Goal: Task Accomplishment & Management: Manage account settings

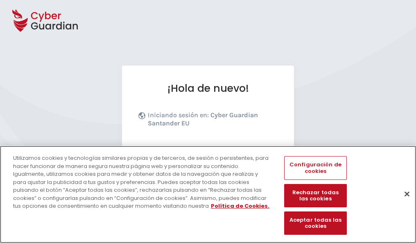
scroll to position [100, 0]
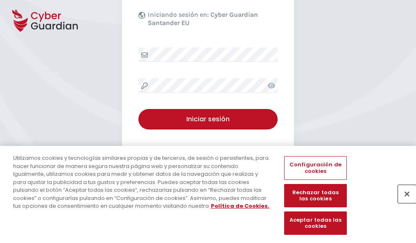
click at [403, 202] on button "Cerrar" at bounding box center [407, 194] width 18 height 18
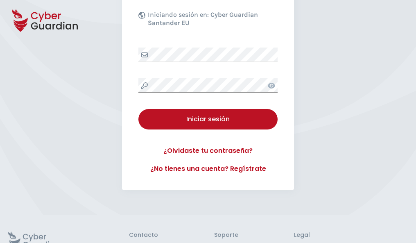
scroll to position [159, 0]
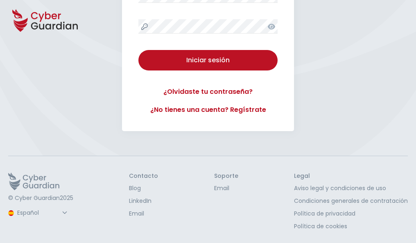
click at [138, 50] on button "Iniciar sesión" at bounding box center [207, 60] width 139 height 20
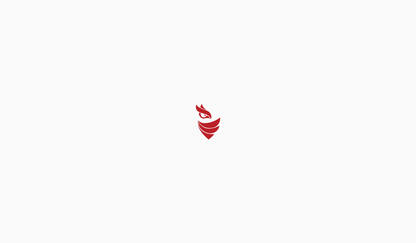
scroll to position [0, 0]
select select "English"
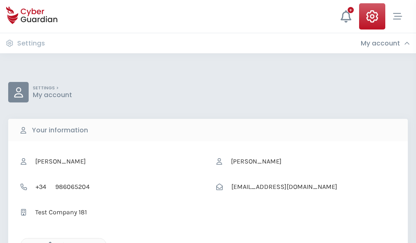
click at [48, 242] on icon "button" at bounding box center [48, 244] width 7 height 7
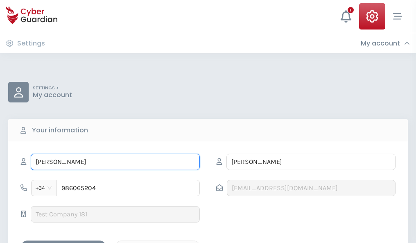
click at [115, 162] on input "[PERSON_NAME]" at bounding box center [115, 161] width 169 height 16
type input "O"
type input "[PERSON_NAME]"
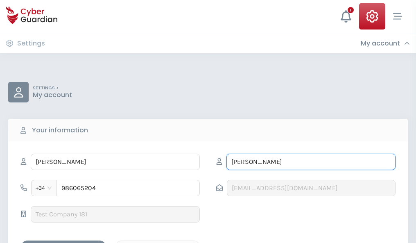
click at [311, 162] on input "[PERSON_NAME]" at bounding box center [310, 161] width 169 height 16
type input "M"
type input "Nebot"
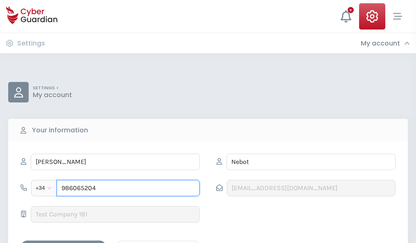
click at [128, 188] on input "986065204" at bounding box center [127, 188] width 143 height 16
type input "9"
type input "876198337"
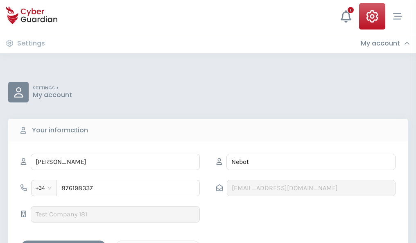
click at [63, 242] on div "Save changes" at bounding box center [64, 247] width 74 height 10
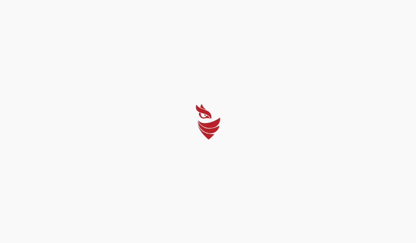
select select "English"
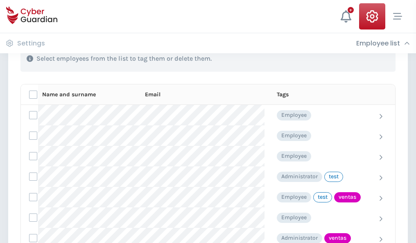
scroll to position [371, 0]
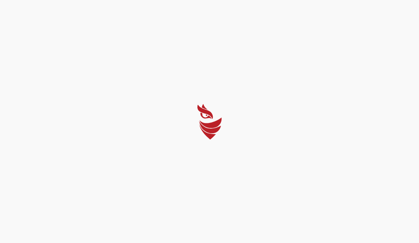
select select "English"
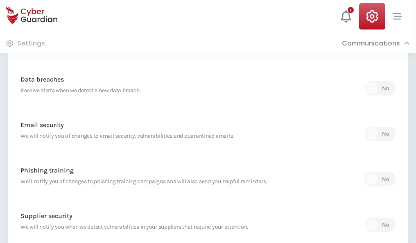
scroll to position [431, 0]
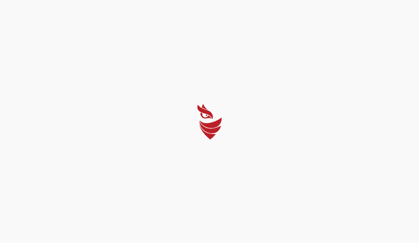
select select "English"
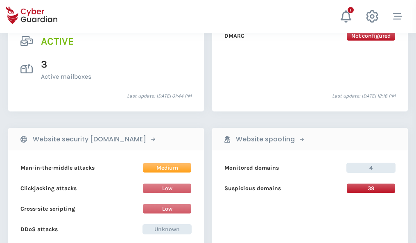
scroll to position [832, 0]
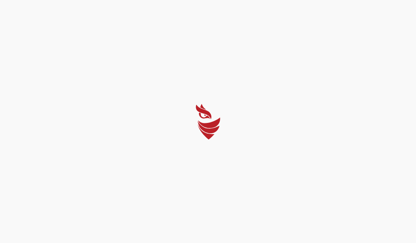
select select "English"
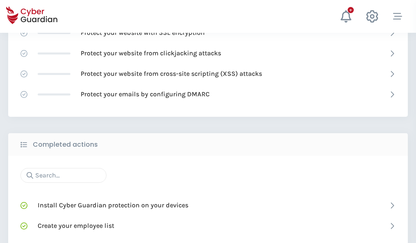
scroll to position [545, 0]
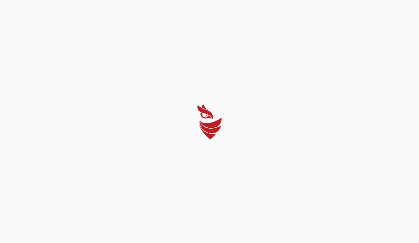
select select "English"
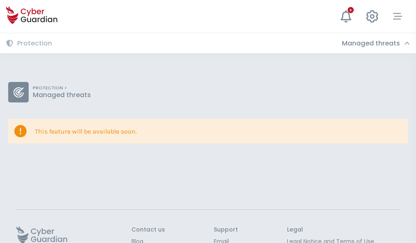
scroll to position [53, 0]
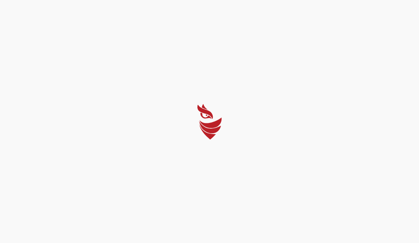
select select "English"
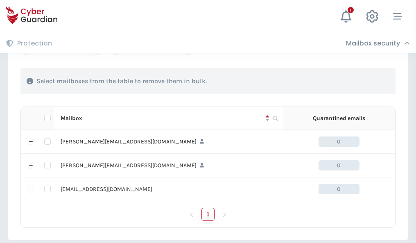
scroll to position [379, 0]
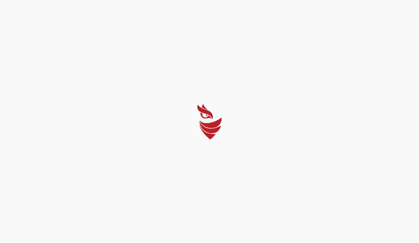
select select "English"
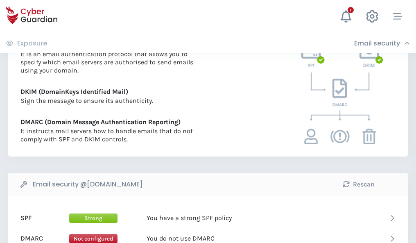
scroll to position [442, 0]
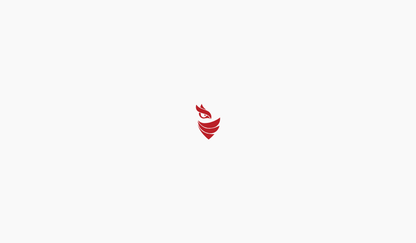
select select "English"
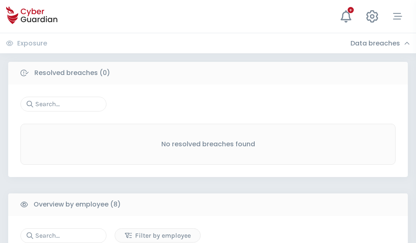
scroll to position [697, 0]
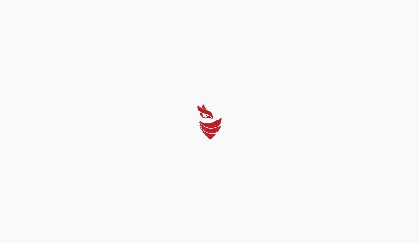
select select "English"
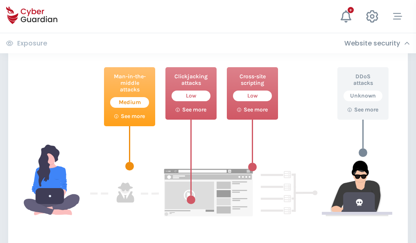
scroll to position [446, 0]
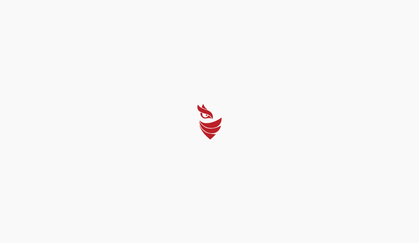
select select "English"
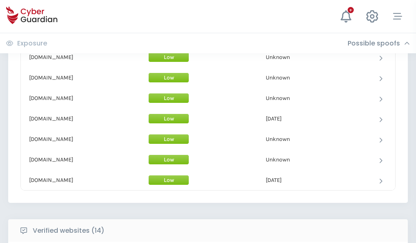
scroll to position [798, 0]
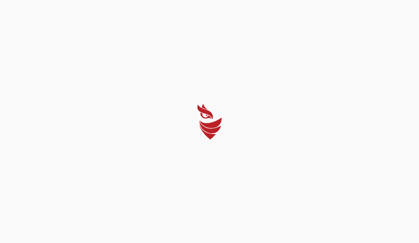
select select "English"
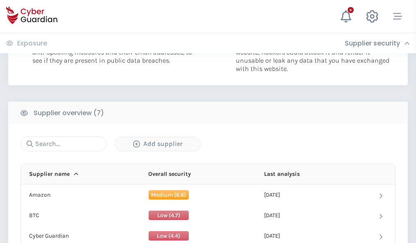
scroll to position [530, 0]
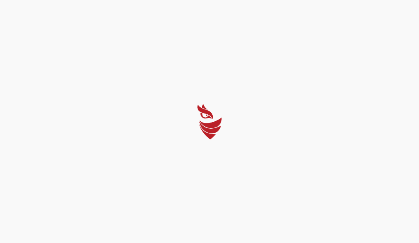
select select "English"
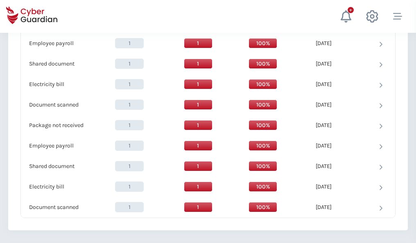
scroll to position [838, 0]
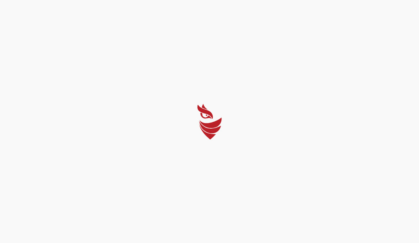
select select "English"
